Goal: Navigation & Orientation: Find specific page/section

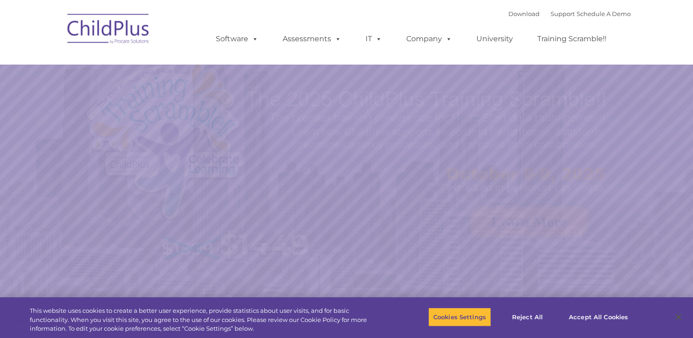
select select "MEDIUM"
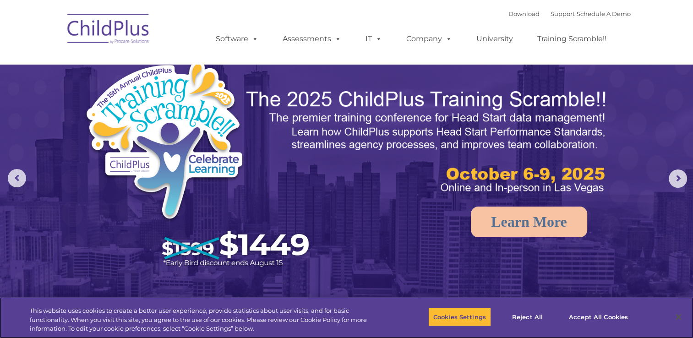
scroll to position [295, 0]
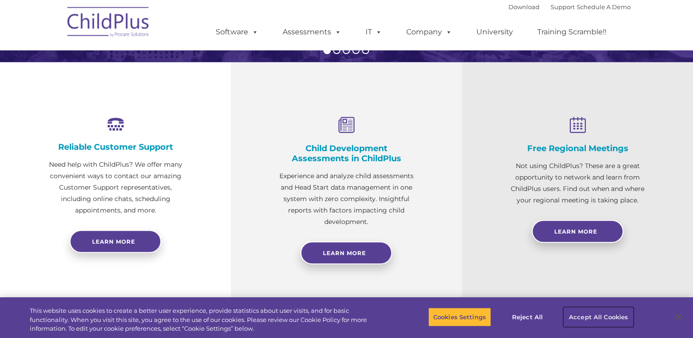
click at [616, 321] on button "Accept All Cookies" at bounding box center [598, 316] width 69 height 19
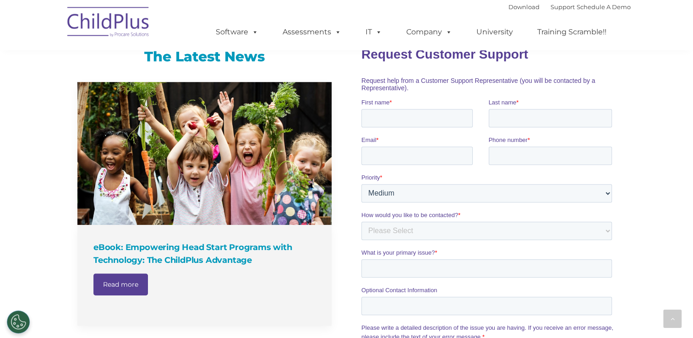
scroll to position [887, 0]
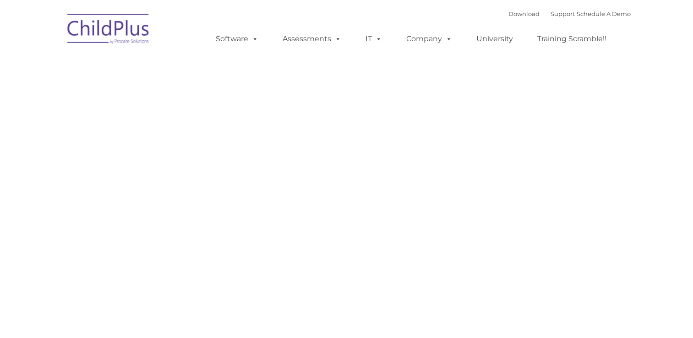
type input ""
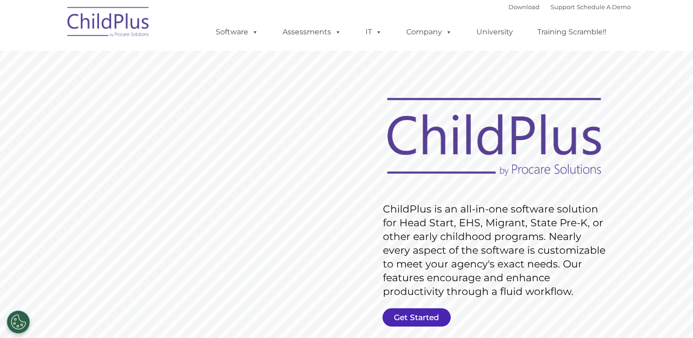
click at [415, 323] on link "Get Started" at bounding box center [416, 317] width 68 height 18
